Goal: Task Accomplishment & Management: Manage account settings

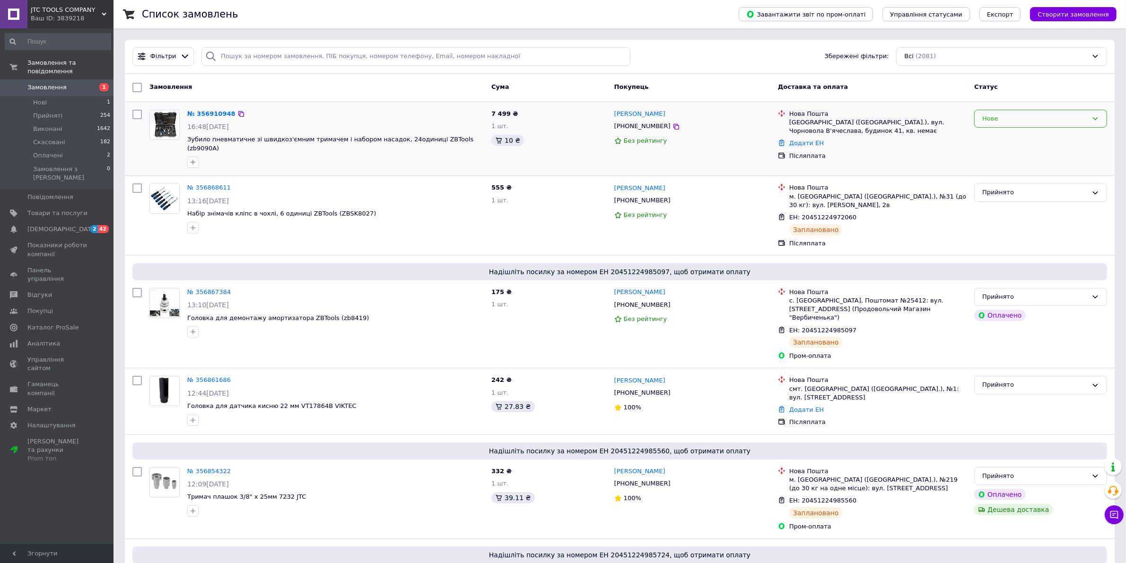
click at [1055, 121] on div "Нове" at bounding box center [1034, 119] width 105 height 10
click at [1053, 137] on li "Прийнято" at bounding box center [1041, 138] width 132 height 17
click at [207, 112] on link "№ 356910948" at bounding box center [211, 113] width 48 height 7
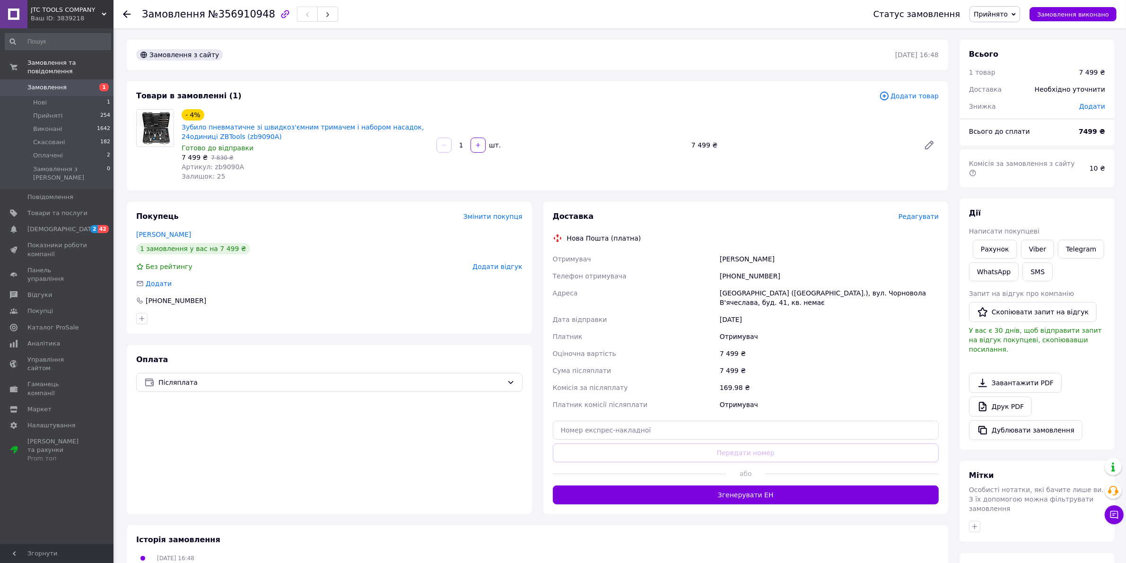
click at [925, 218] on span "Редагувати" at bounding box center [919, 217] width 40 height 8
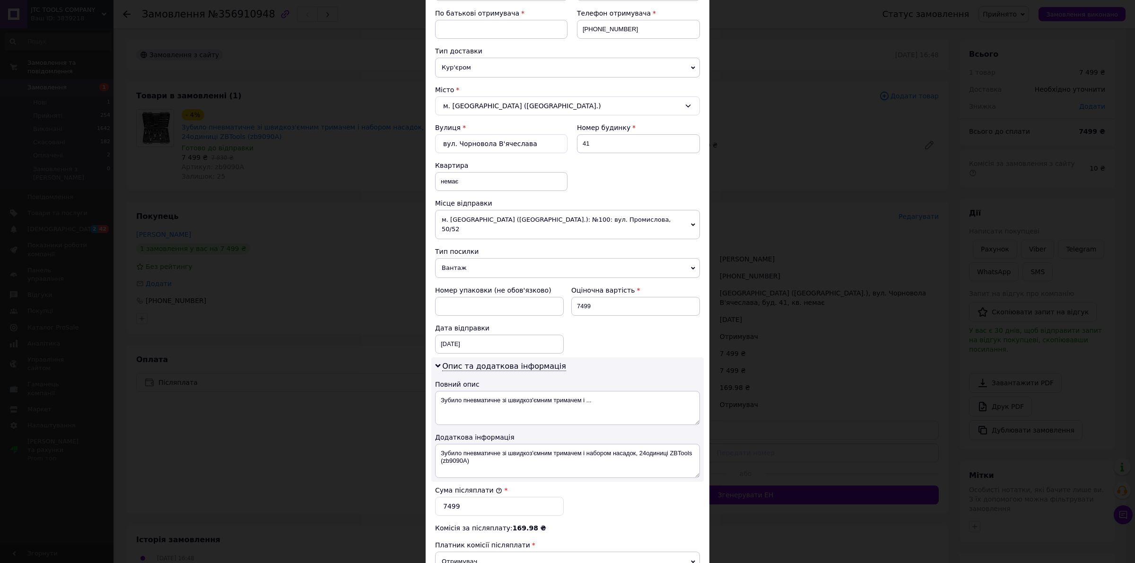
scroll to position [296, 0]
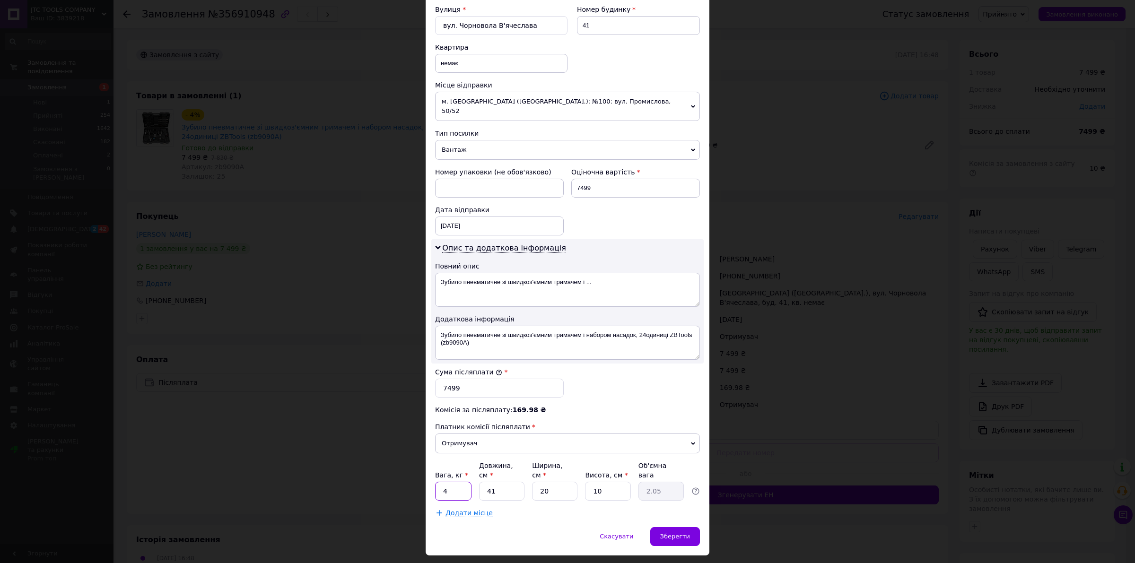
click at [459, 482] on input "4" at bounding box center [453, 491] width 36 height 19
type input "10"
type input "4"
type input "0.41"
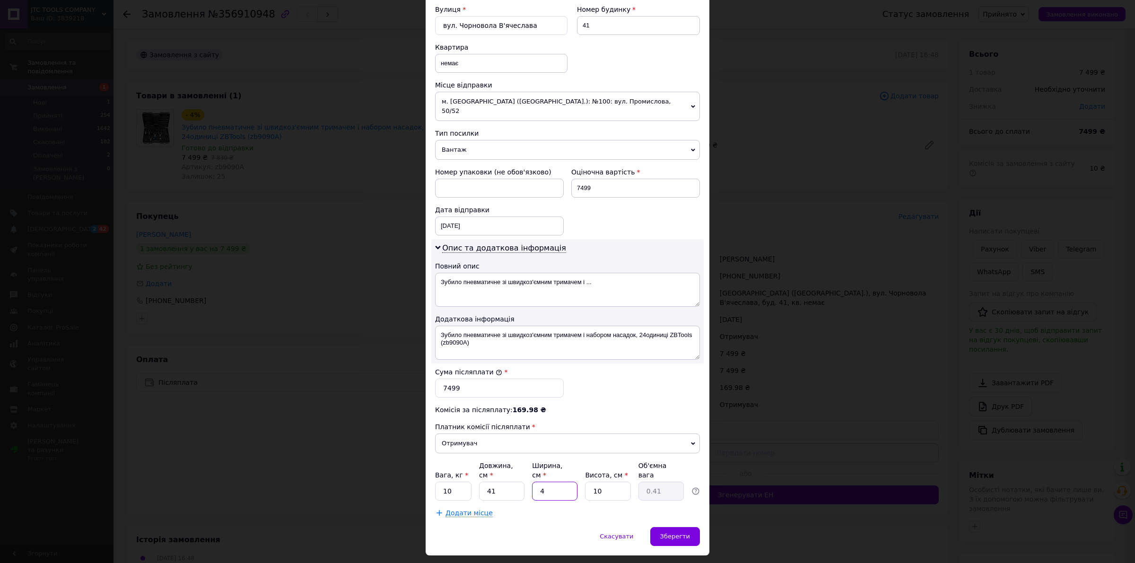
type input "40"
type input "4.1"
type input "40"
click at [669, 533] on span "Зберегти" at bounding box center [675, 536] width 30 height 7
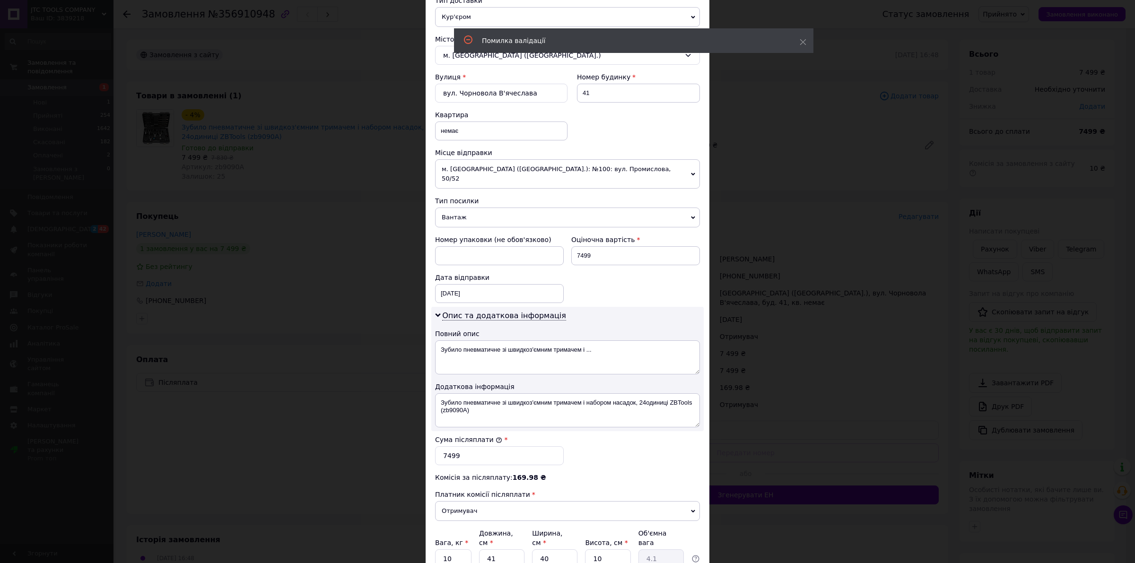
scroll to position [59, 0]
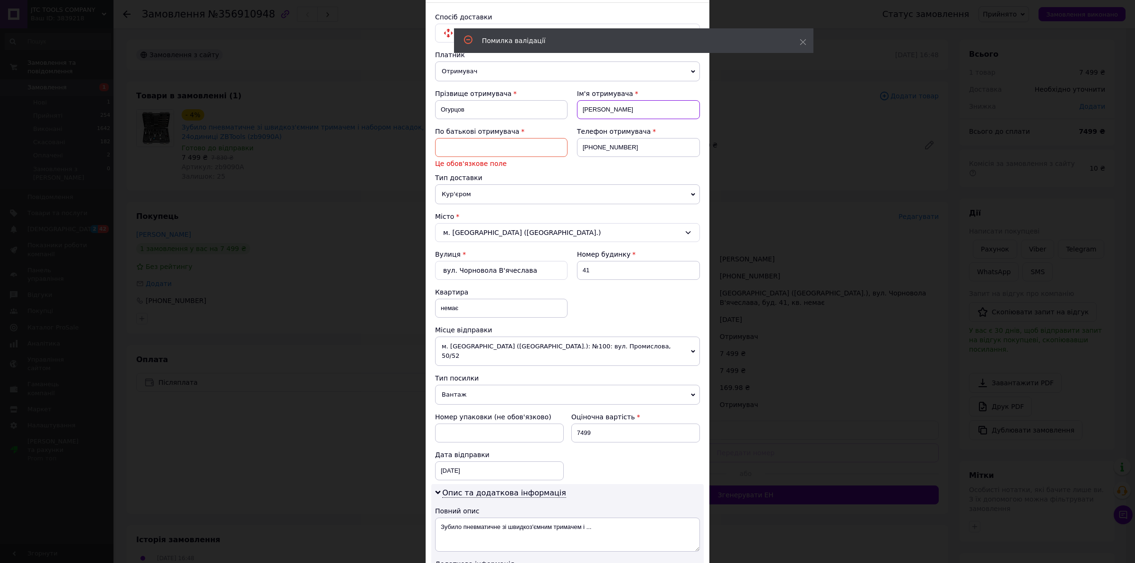
click at [617, 106] on input "[PERSON_NAME]" at bounding box center [638, 109] width 123 height 19
click at [471, 157] on input at bounding box center [501, 147] width 132 height 19
paste input "[PERSON_NAME]"
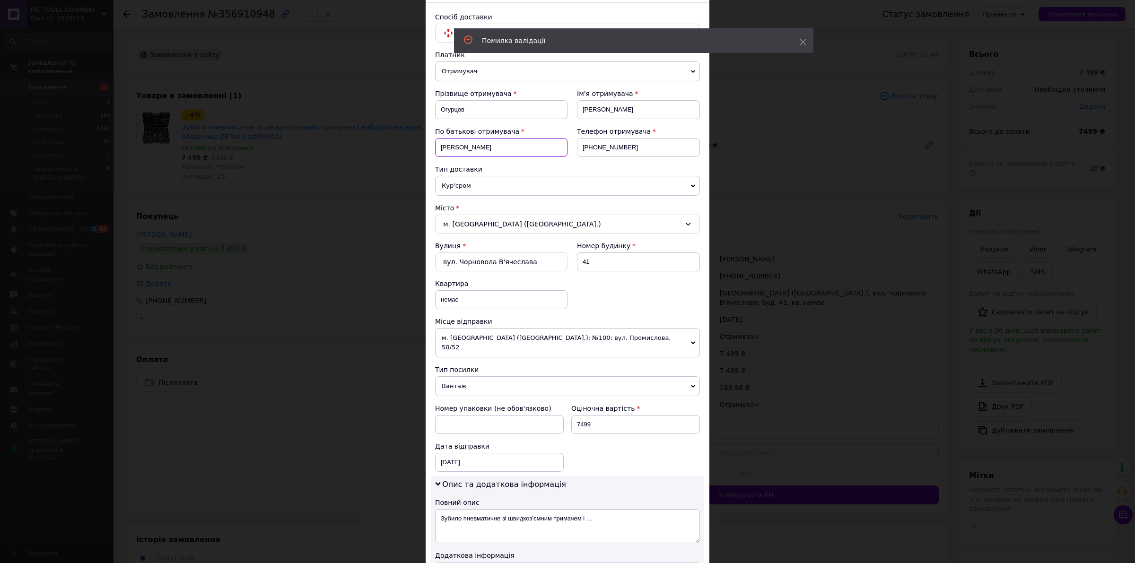
scroll to position [306, 0]
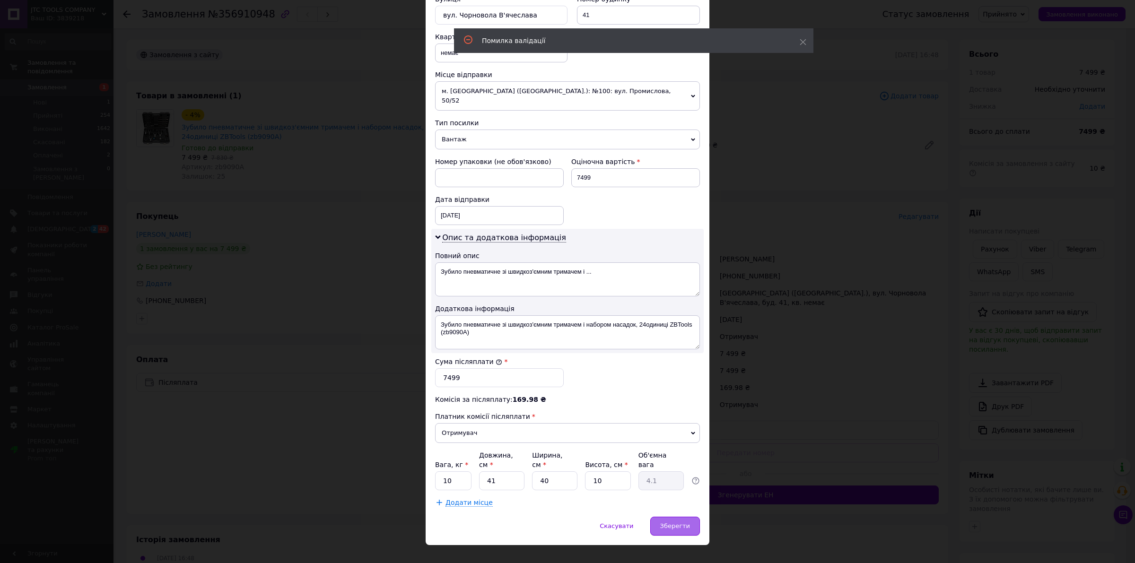
type input "[PERSON_NAME]"
click at [663, 517] on div "Зберегти" at bounding box center [675, 526] width 50 height 19
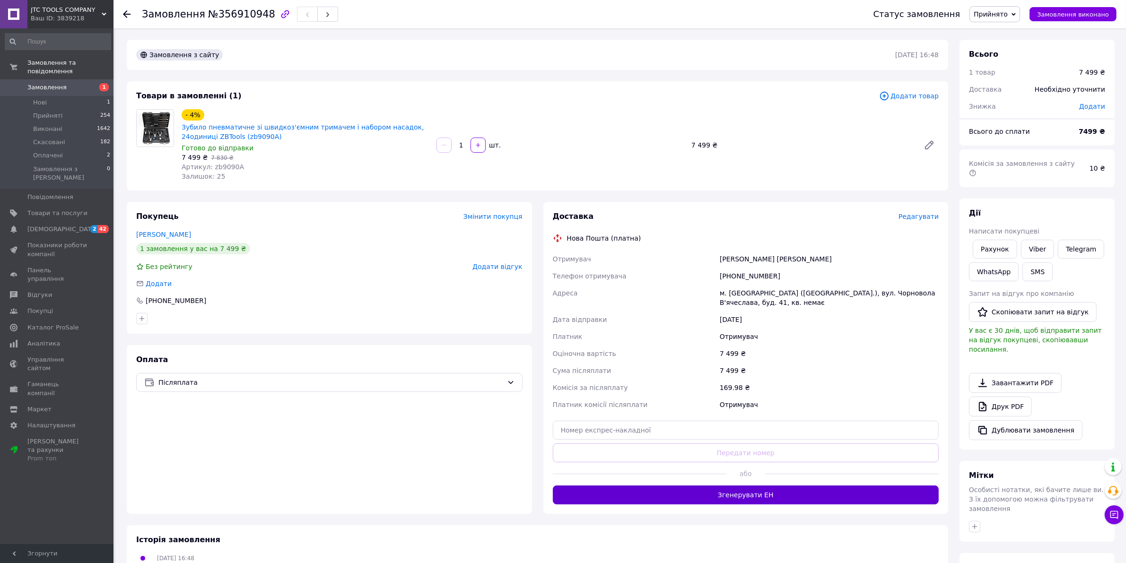
click at [803, 492] on button "Згенерувати ЕН" at bounding box center [746, 495] width 386 height 19
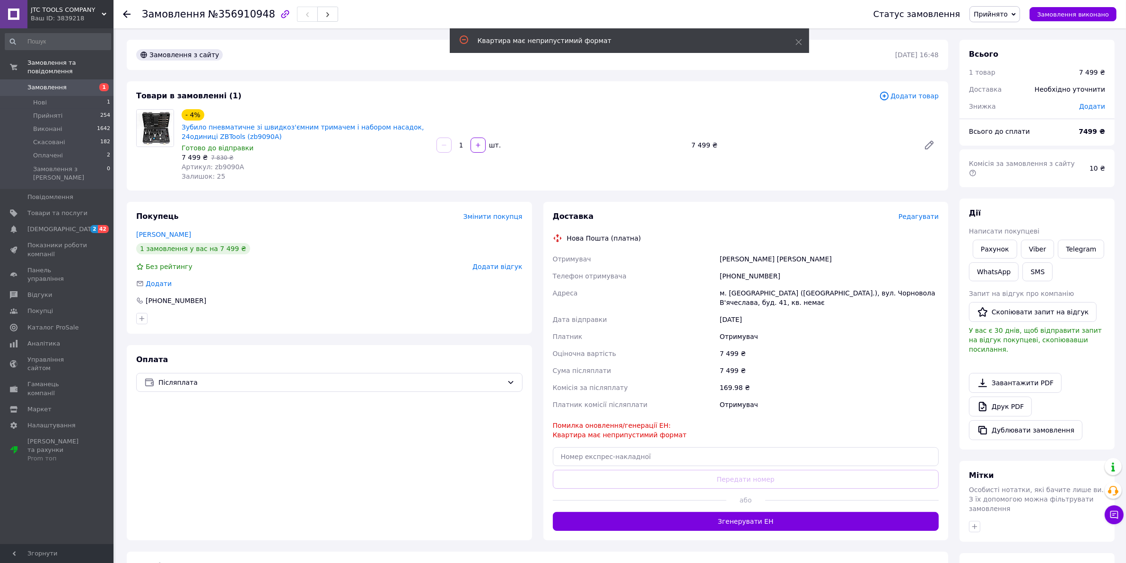
click at [923, 217] on span "Редагувати" at bounding box center [919, 217] width 40 height 8
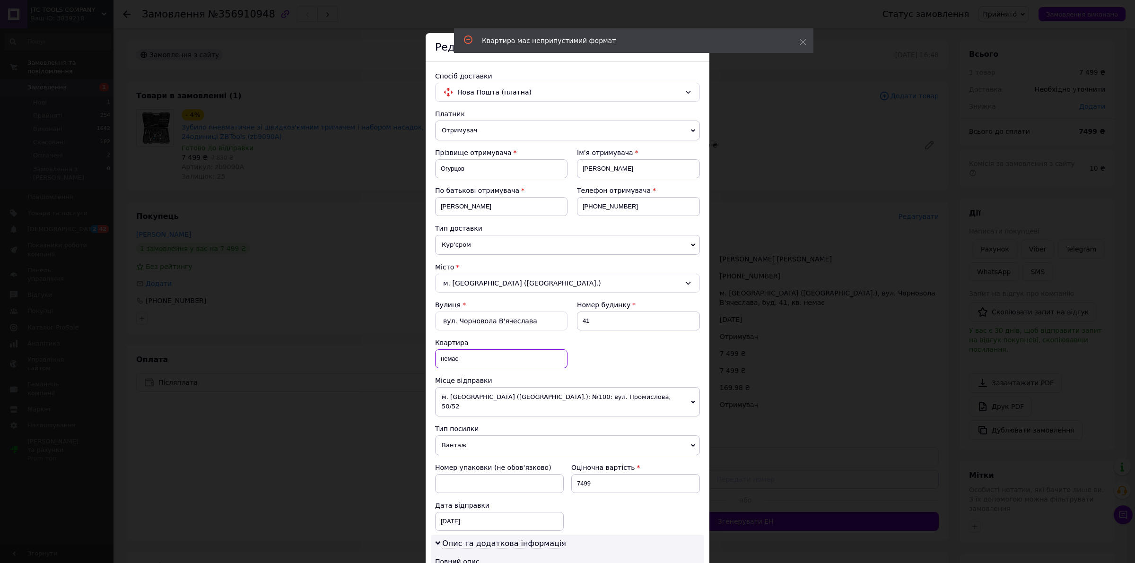
click at [504, 358] on input "немає" at bounding box center [501, 358] width 132 height 19
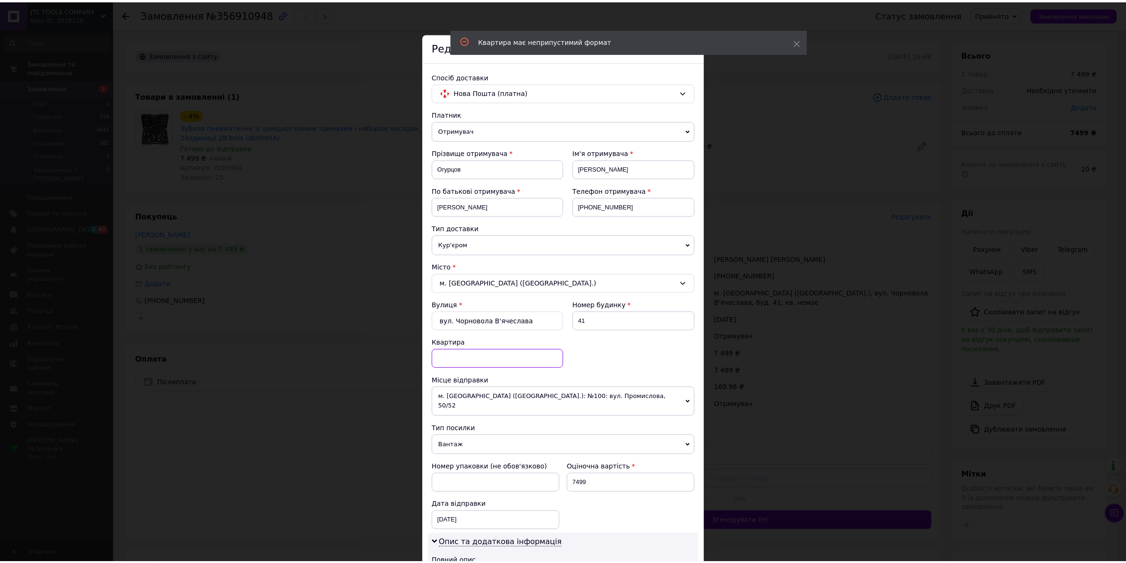
scroll to position [296, 0]
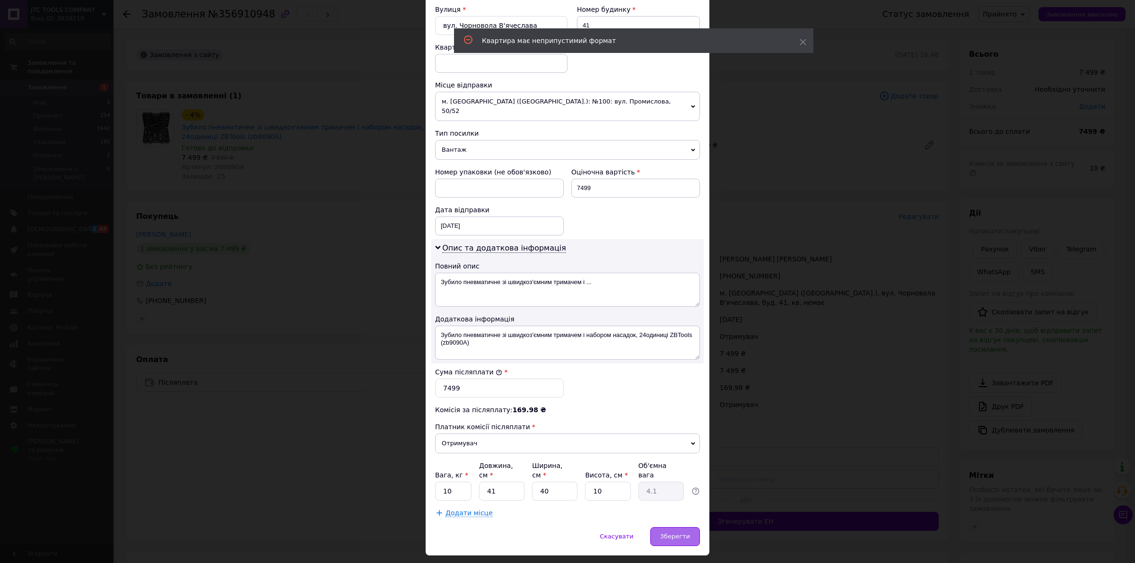
click at [683, 533] on span "Зберегти" at bounding box center [675, 536] width 30 height 7
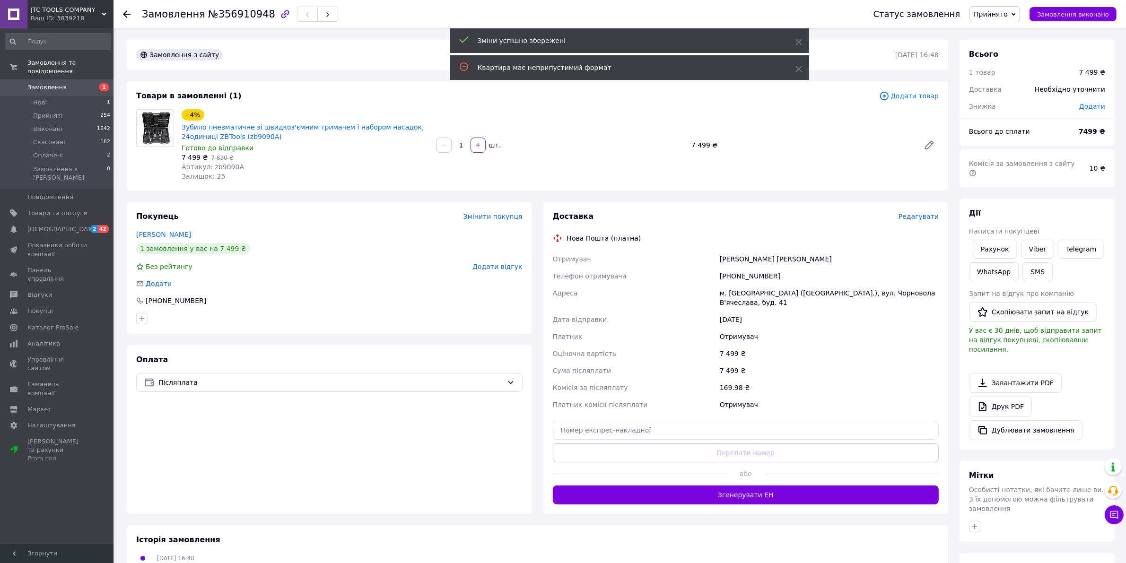
click at [784, 493] on button "Згенерувати ЕН" at bounding box center [746, 495] width 386 height 19
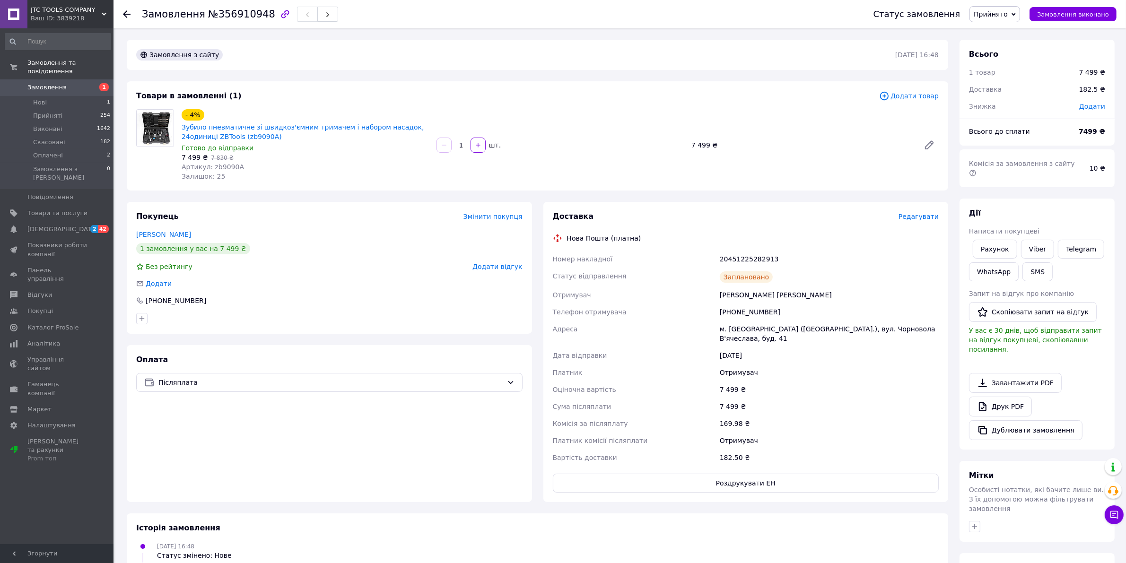
click at [743, 258] on div "20451225282913" at bounding box center [829, 259] width 223 height 17
copy div "20451225282913"
click at [1039, 244] on link "Viber" at bounding box center [1037, 249] width 33 height 19
click at [1019, 397] on link "Друк PDF" at bounding box center [1000, 407] width 63 height 20
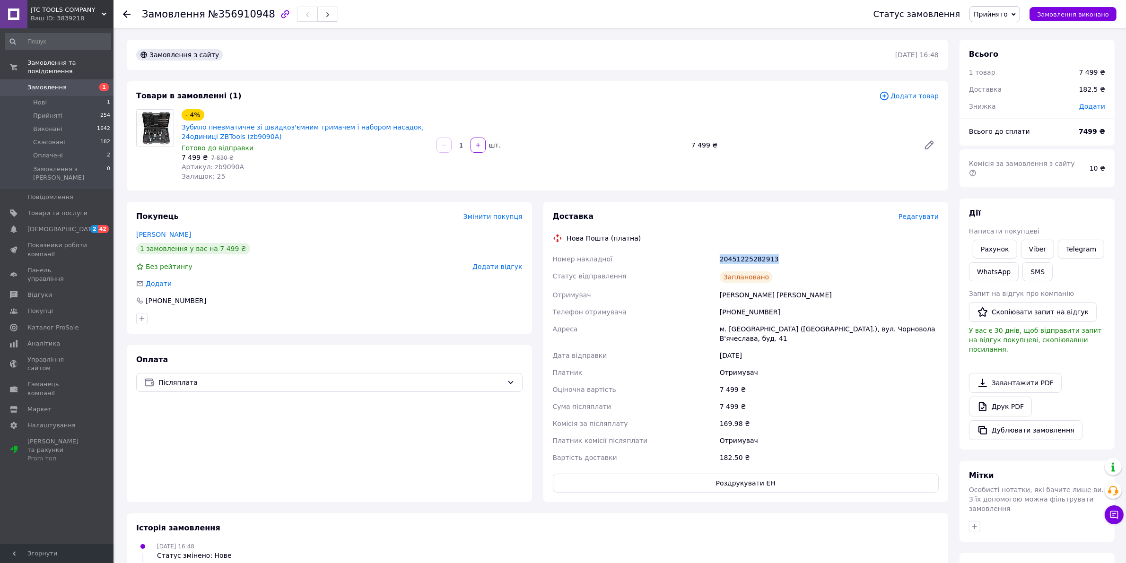
click at [70, 86] on link "Замовлення 1" at bounding box center [58, 87] width 116 height 16
